Goal: Transaction & Acquisition: Purchase product/service

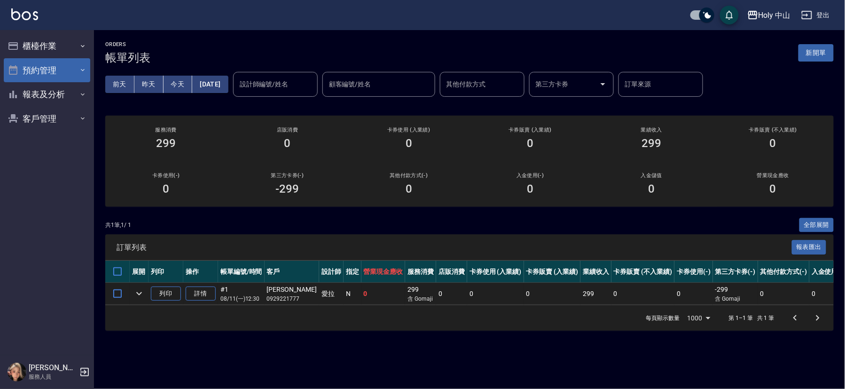
click at [80, 74] on button "預約管理" at bounding box center [47, 70] width 86 height 24
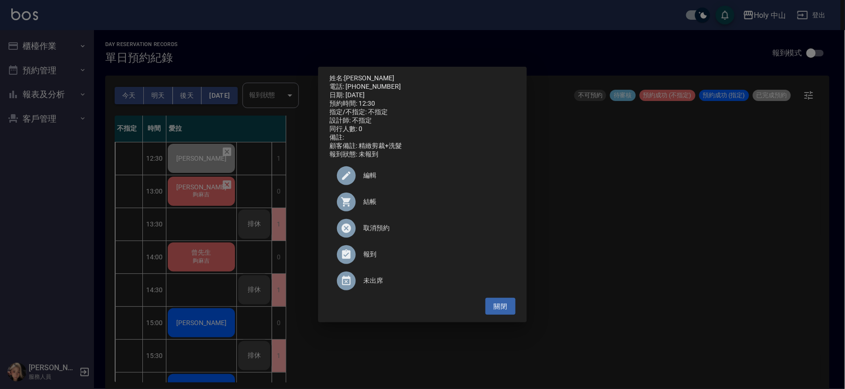
click at [632, 238] on div "姓名: Johnny 電話: 0929221777 日期: 2025/08/11 預約時間: 12:30 指定/不指定: 不指定 設計師: 不指定 同行人數:…" at bounding box center [422, 194] width 845 height 389
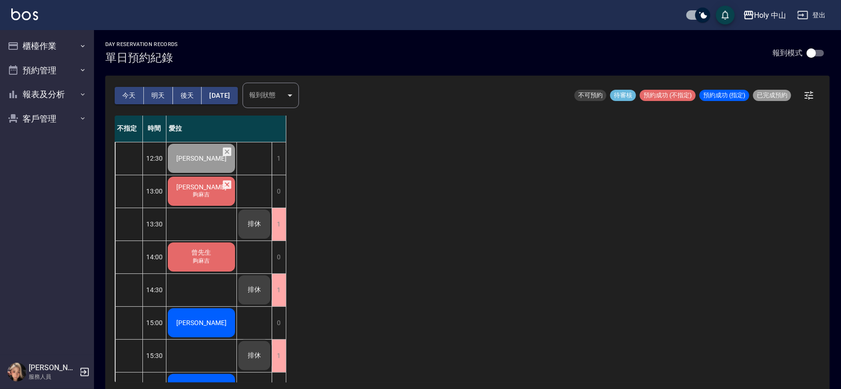
click at [204, 162] on span "夠麻吉" at bounding box center [202, 162] width 4 height 0
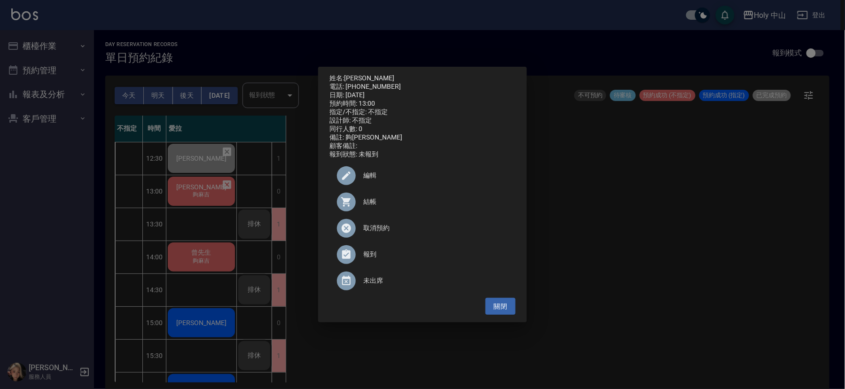
click at [374, 205] on span "結帳" at bounding box center [435, 202] width 145 height 10
click at [768, 288] on div "姓名: 楊廣興 電話: 0972356435 日期: 2025/08/11 預約時間: 13:00 指定/不指定: 不指定 設計師: 不指定 同行人數: 0 …" at bounding box center [422, 194] width 845 height 389
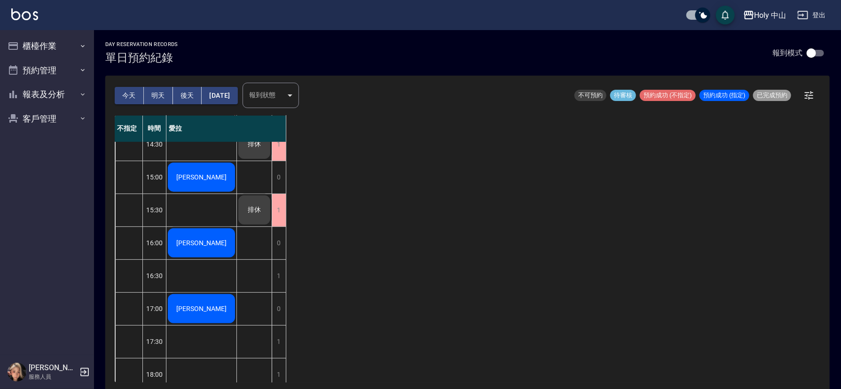
scroll to position [155, 0]
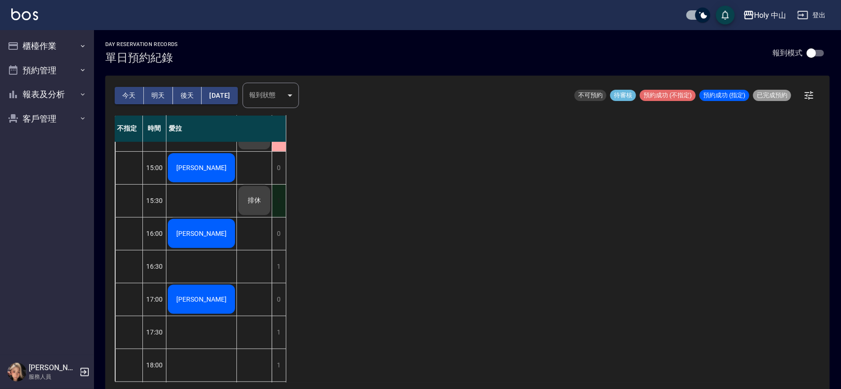
click at [277, 202] on div "1" at bounding box center [279, 201] width 14 height 32
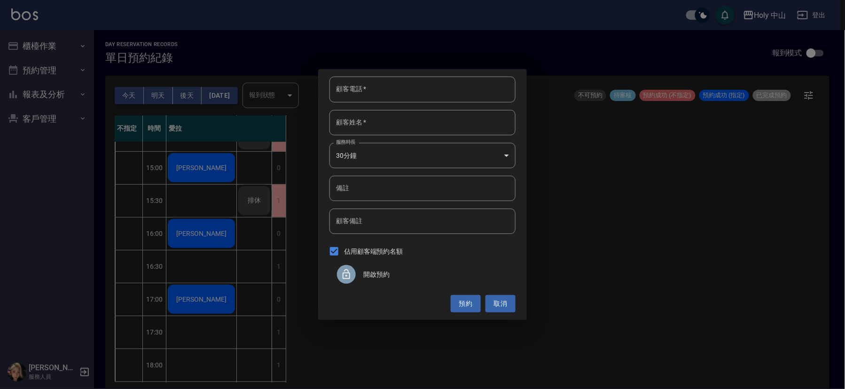
click at [338, 278] on div at bounding box center [346, 274] width 19 height 19
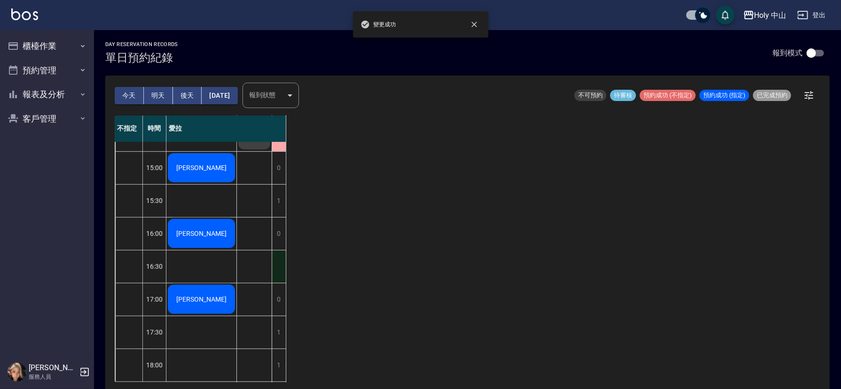
click at [281, 267] on div "1" at bounding box center [279, 267] width 14 height 32
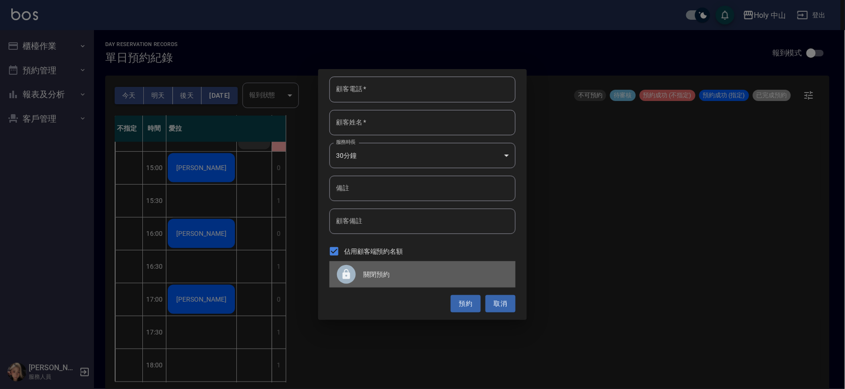
click at [369, 274] on span "關閉預約" at bounding box center [435, 275] width 145 height 10
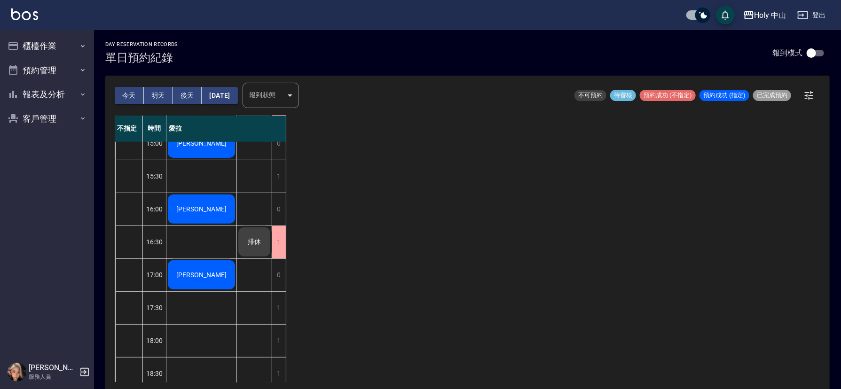
scroll to position [212, 0]
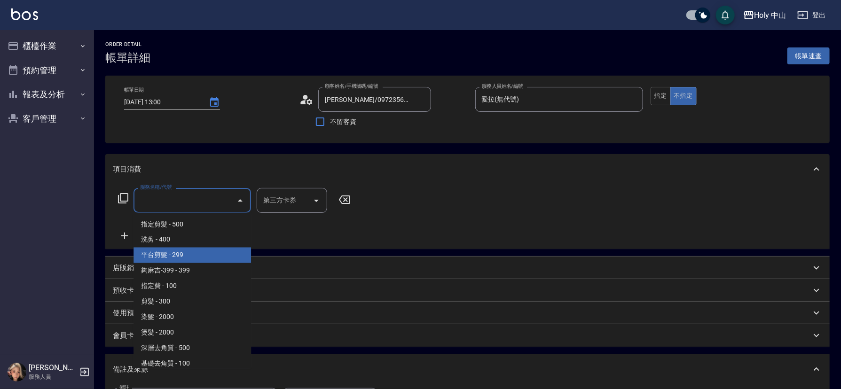
click at [180, 254] on span "平台剪髮 - 299" at bounding box center [192, 256] width 118 height 16
type input "平台剪髮(4)"
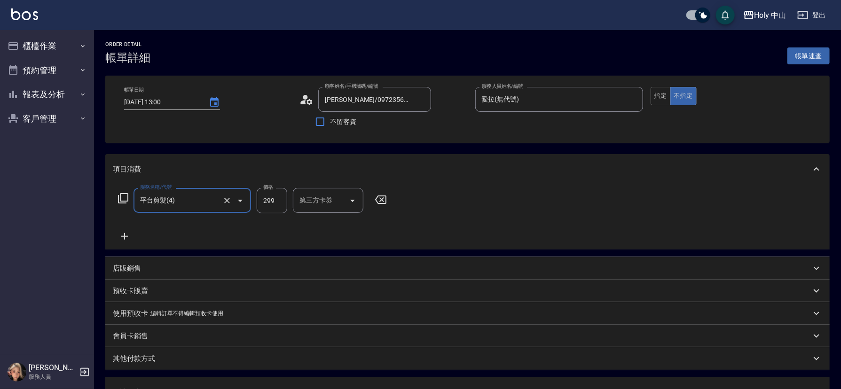
click at [339, 205] on input "第三方卡券" at bounding box center [321, 200] width 48 height 16
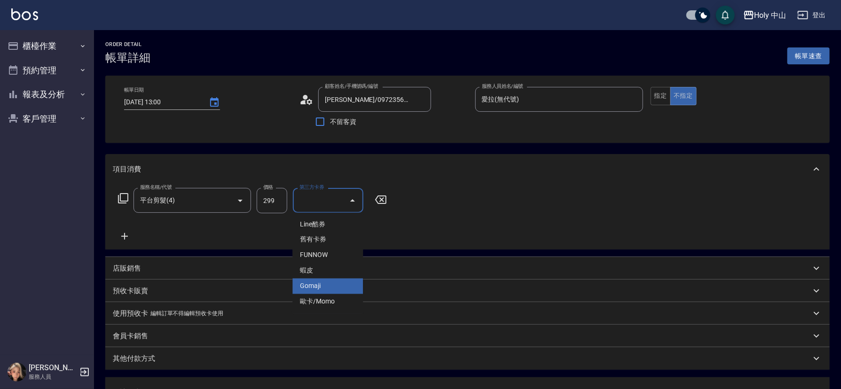
click at [319, 285] on span "Gomaji" at bounding box center [327, 287] width 71 height 16
type input "Gomaji"
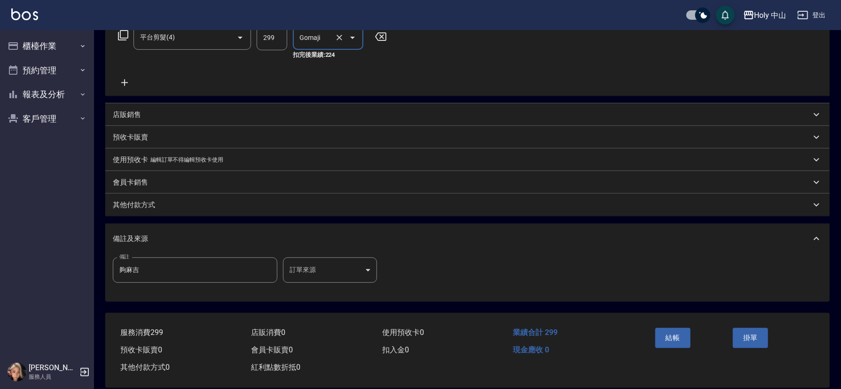
scroll to position [176, 0]
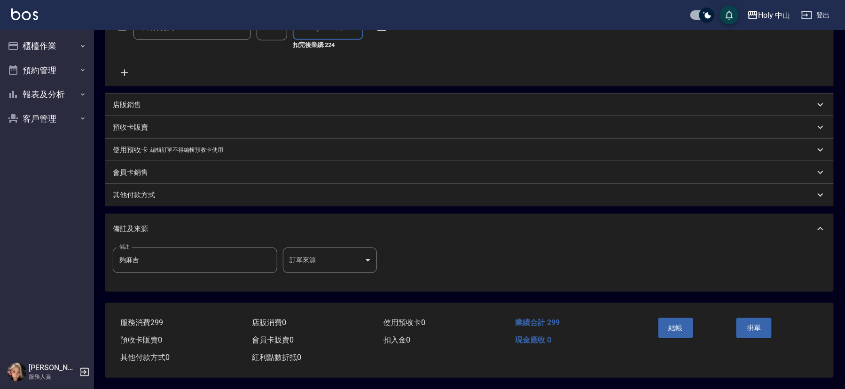
click at [307, 259] on body "Holy 中山 登出 櫃檯作業 打帳單 帳單列表 營業儀表板 現場電腦打卡 預約管理 預約管理 單日預約紀錄 單週預約紀錄 報表及分析 報表目錄 店家日報表 …" at bounding box center [422, 108] width 845 height 562
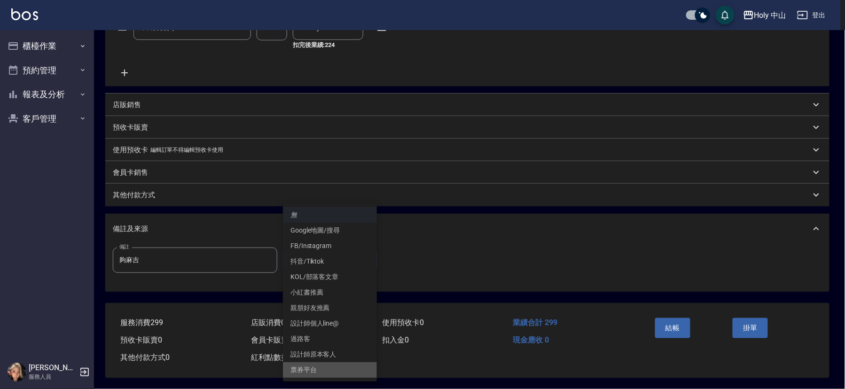
click at [308, 364] on li "票券平台" at bounding box center [330, 370] width 94 height 16
type input "票券平台"
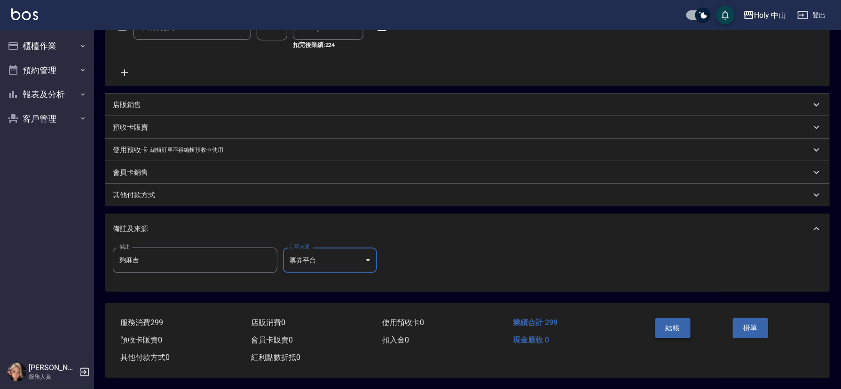
click at [663, 324] on button "結帳" at bounding box center [672, 328] width 35 height 20
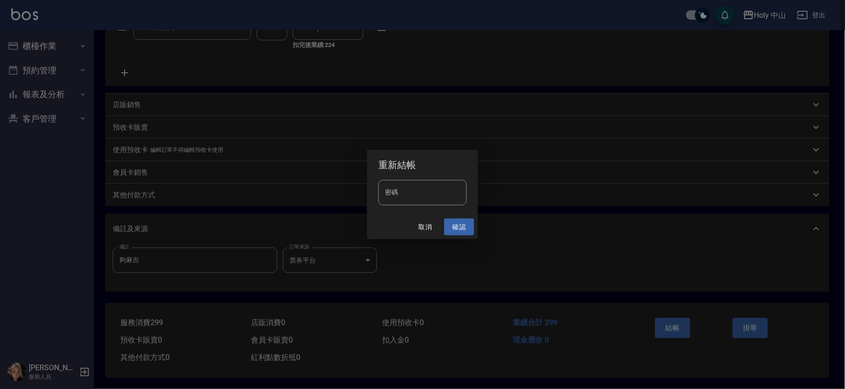
click at [456, 227] on button "確認" at bounding box center [459, 227] width 30 height 17
